Goal: Task Accomplishment & Management: Use online tool/utility

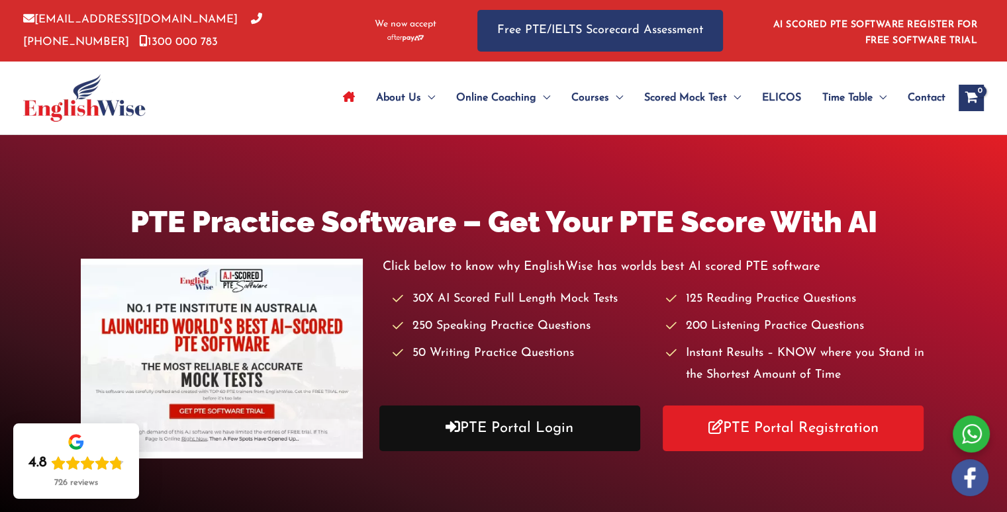
click at [545, 428] on link "PTE Portal Login" at bounding box center [509, 429] width 261 height 46
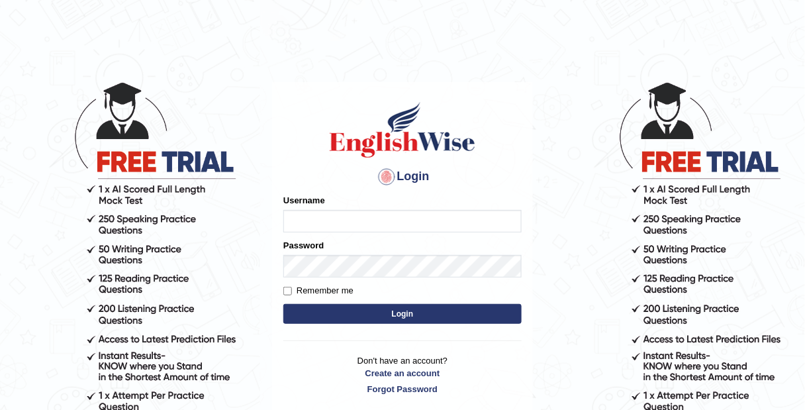
type input "Tamanna29"
click at [336, 313] on button "Login" at bounding box center [402, 314] width 238 height 20
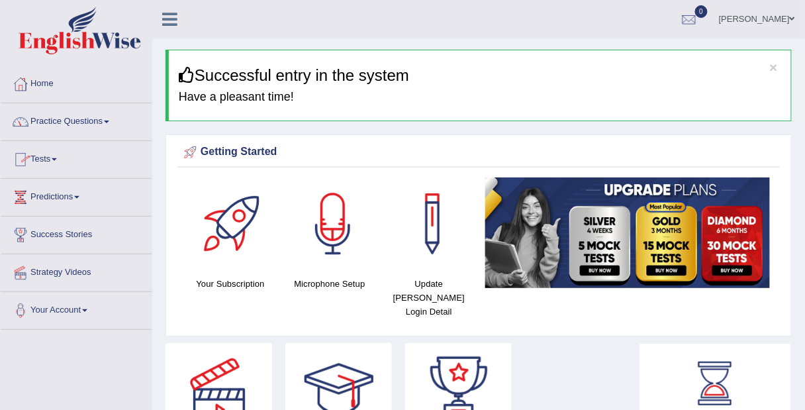
click at [49, 118] on link "Practice Questions" at bounding box center [76, 119] width 151 height 33
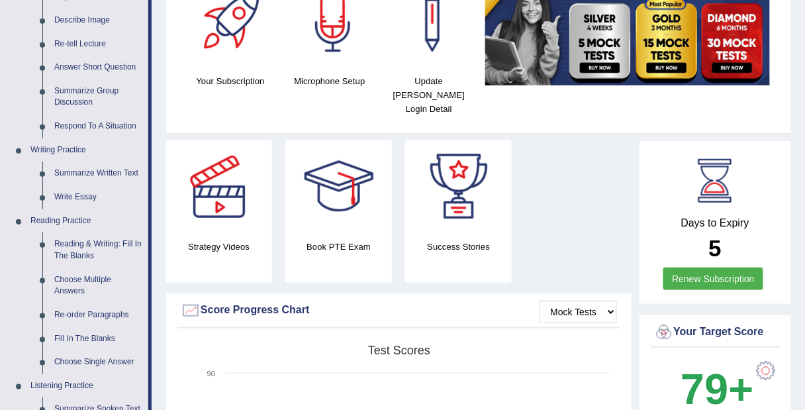
scroll to position [206, 0]
